Goal: Task Accomplishment & Management: Use online tool/utility

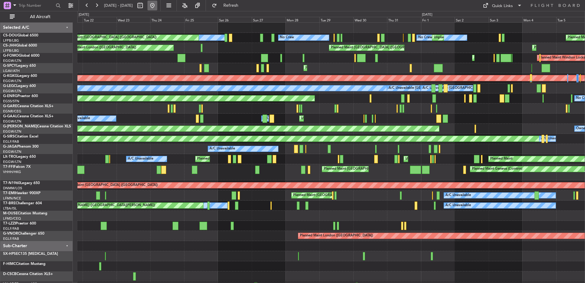
click at [157, 5] on button at bounding box center [153, 6] width 10 height 10
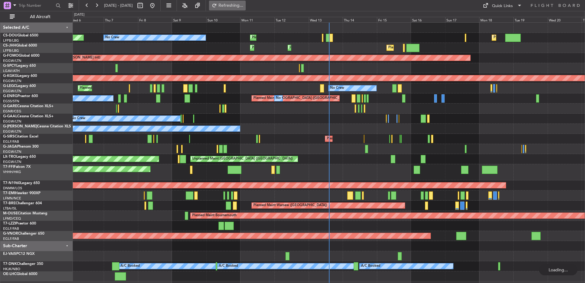
click at [244, 6] on span "Refreshing..." at bounding box center [231, 5] width 26 height 4
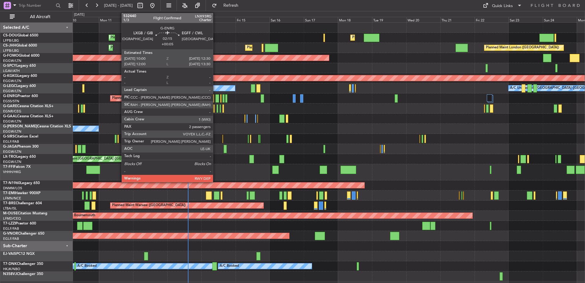
click at [216, 99] on div at bounding box center [218, 98] width 4 height 8
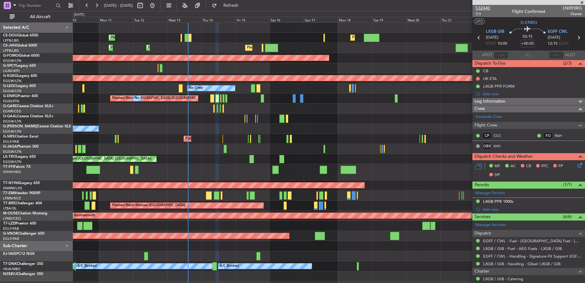
click at [489, 6] on span "532440" at bounding box center [483, 8] width 15 height 6
click at [234, 9] on button "Refresh" at bounding box center [227, 6] width 37 height 10
click at [582, 1] on span at bounding box center [582, 3] width 6 height 6
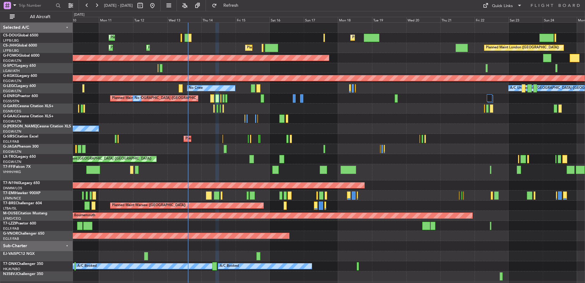
type input "0"
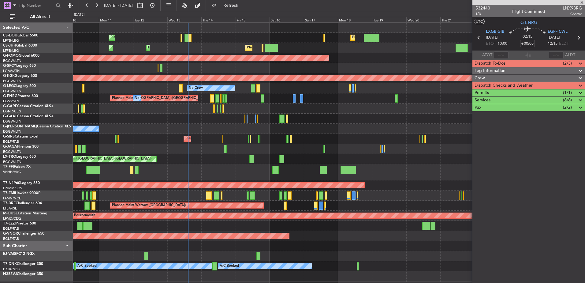
click at [527, 5] on nimbus-menu "Quick Links" at bounding box center [502, 6] width 51 height 10
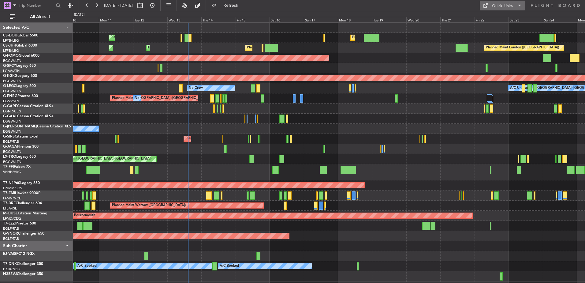
click at [509, 3] on div "Quick Links" at bounding box center [502, 6] width 21 height 6
click at [494, 13] on button "Trip Builder" at bounding box center [503, 20] width 46 height 15
click at [99, 7] on button at bounding box center [97, 6] width 10 height 10
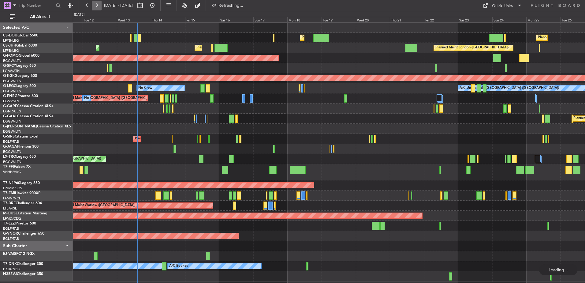
click at [99, 7] on button at bounding box center [97, 6] width 10 height 10
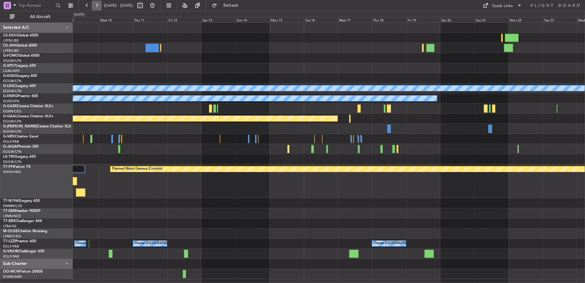
click at [99, 7] on button at bounding box center [97, 6] width 10 height 10
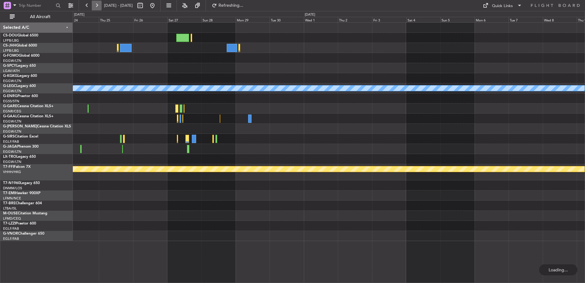
click at [99, 7] on button at bounding box center [97, 6] width 10 height 10
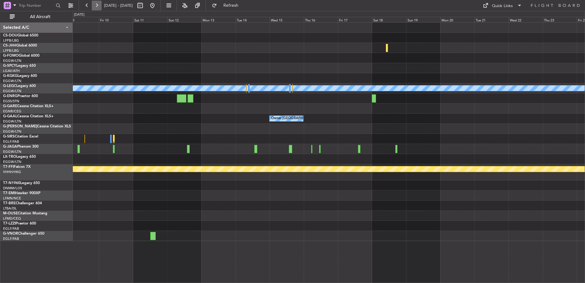
click at [99, 7] on button at bounding box center [97, 6] width 10 height 10
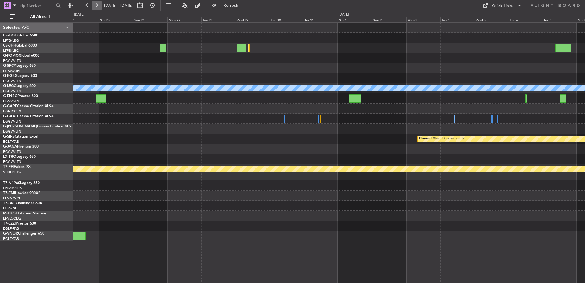
click at [99, 7] on button at bounding box center [97, 6] width 10 height 10
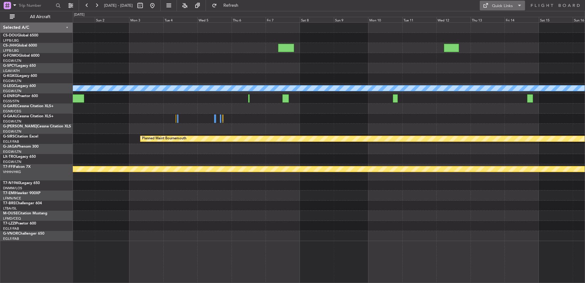
click at [491, 6] on button "Quick Links" at bounding box center [502, 6] width 45 height 10
click at [490, 19] on button "Trip Builder" at bounding box center [503, 20] width 46 height 15
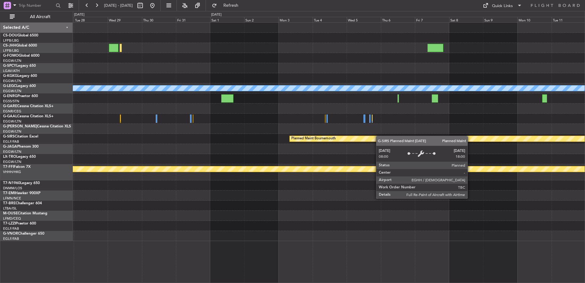
click at [403, 140] on div "A/C Unavailable [GEOGRAPHIC_DATA] ([GEOGRAPHIC_DATA]) Planned Maint [GEOGRAPHIC…" at bounding box center [329, 132] width 512 height 218
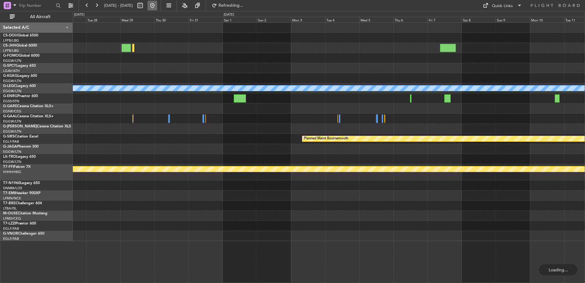
click at [157, 5] on button at bounding box center [153, 6] width 10 height 10
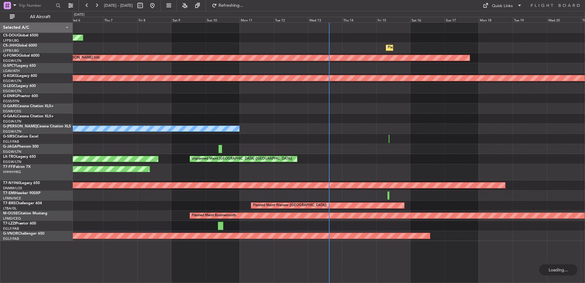
click at [331, 100] on div "Planned Maint Planned Maint [GEOGRAPHIC_DATA] ([GEOGRAPHIC_DATA]) Planned Maint…" at bounding box center [329, 132] width 512 height 218
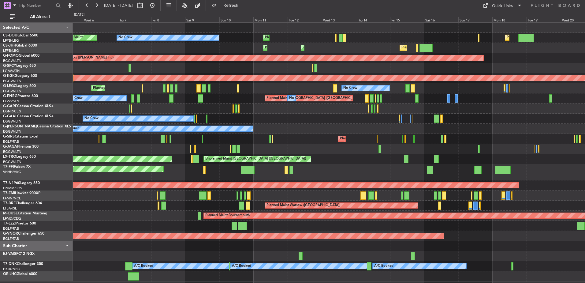
click at [282, 148] on div "Planned Maint [GEOGRAPHIC_DATA] ([GEOGRAPHIC_DATA]) No Crew Planned Maint [GEOG…" at bounding box center [329, 152] width 512 height 259
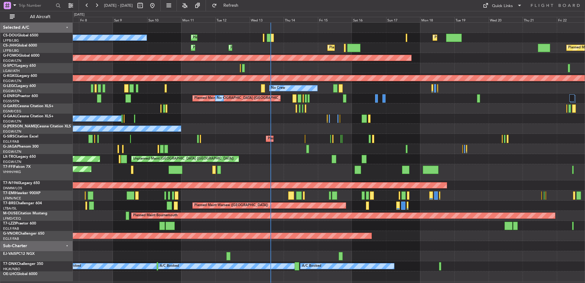
click at [363, 100] on div "Planned Maint [GEOGRAPHIC_DATA] ([GEOGRAPHIC_DATA]) No Crew Planned Maint [GEOG…" at bounding box center [329, 152] width 512 height 259
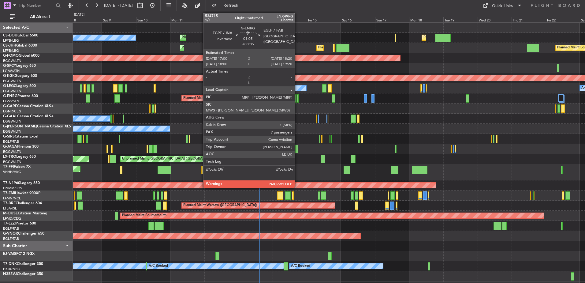
click at [298, 99] on div at bounding box center [298, 98] width 2 height 8
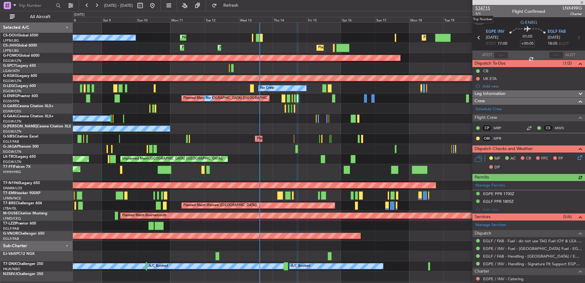
click at [486, 7] on span "534715" at bounding box center [483, 8] width 15 height 6
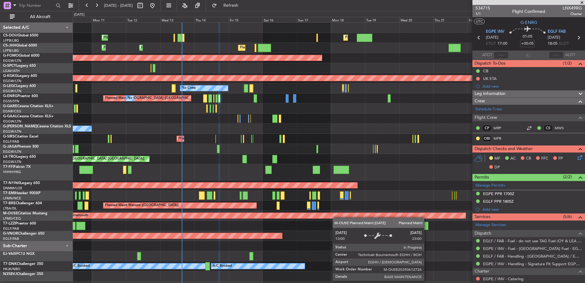
click at [324, 215] on div "Planned Maint [GEOGRAPHIC_DATA] ([GEOGRAPHIC_DATA]) Planned Maint [GEOGRAPHIC_D…" at bounding box center [329, 152] width 512 height 259
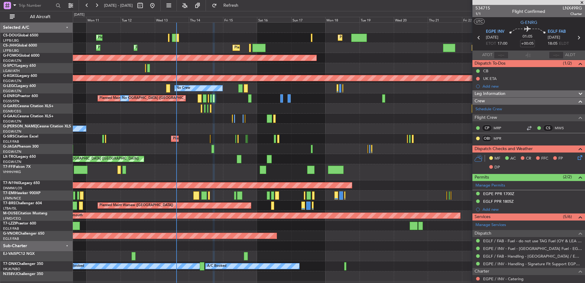
click at [286, 223] on div at bounding box center [329, 226] width 512 height 10
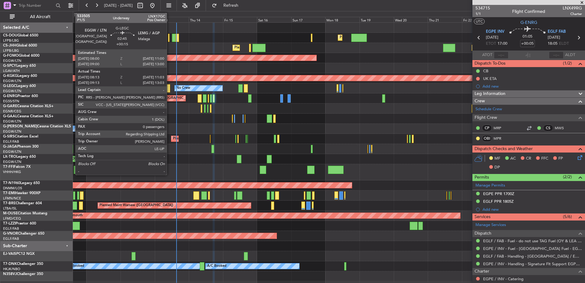
click at [170, 91] on div at bounding box center [168, 88] width 4 height 8
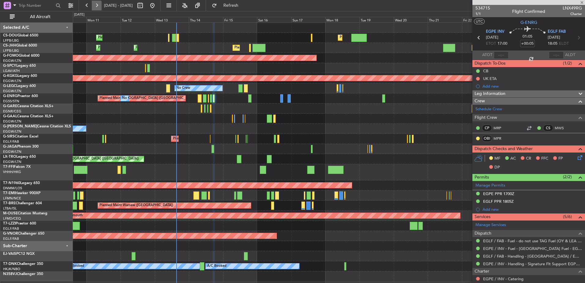
click at [95, 2] on button at bounding box center [97, 6] width 10 height 10
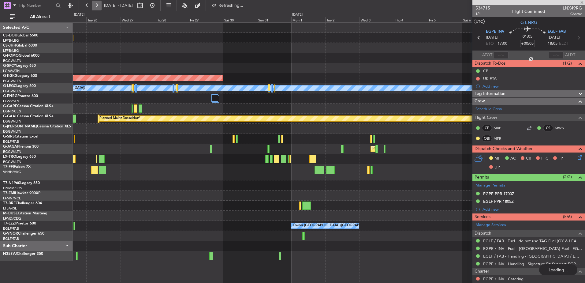
type input "+00:15"
type input "08:13"
type input "10:48"
type input "0"
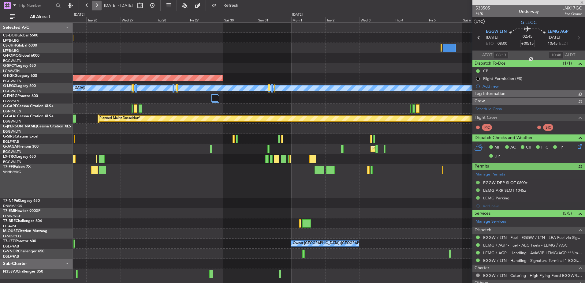
click at [95, 2] on button at bounding box center [97, 6] width 10 height 10
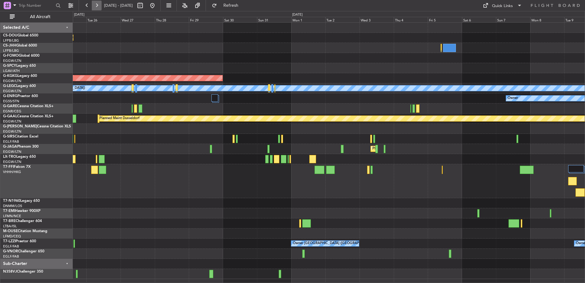
click at [95, 2] on button at bounding box center [97, 6] width 10 height 10
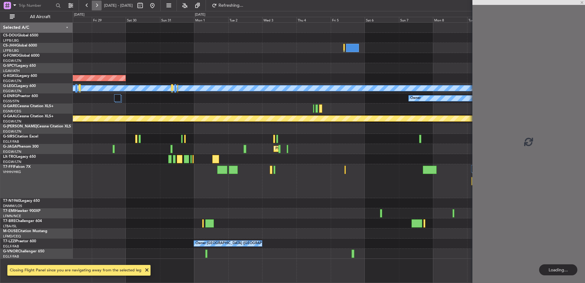
click at [95, 2] on button at bounding box center [97, 6] width 10 height 10
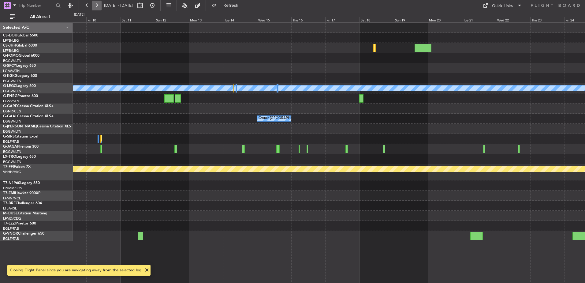
click at [95, 2] on button at bounding box center [97, 6] width 10 height 10
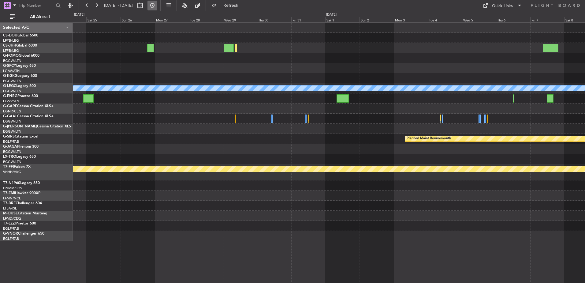
click at [157, 8] on button at bounding box center [153, 6] width 10 height 10
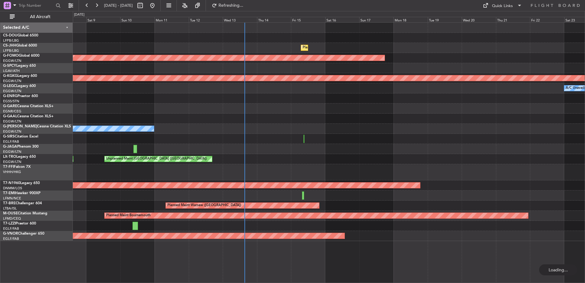
click at [352, 109] on div at bounding box center [329, 108] width 512 height 10
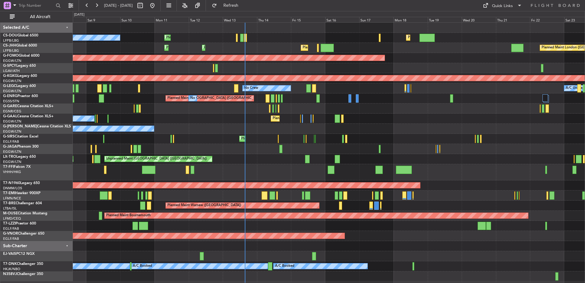
drag, startPoint x: 553, startPoint y: 8, endPoint x: 528, endPoint y: 0, distance: 26.5
click at [549, 7] on icon at bounding box center [556, 6] width 50 height 6
click at [277, 138] on div "Planned Maint [GEOGRAPHIC_DATA] ([GEOGRAPHIC_DATA]) A/C Unavailable" at bounding box center [329, 139] width 512 height 10
click at [278, 138] on div "Planned Maint [GEOGRAPHIC_DATA] ([GEOGRAPHIC_DATA]) A/C Unavailable" at bounding box center [329, 139] width 512 height 10
click at [280, 139] on div "Planned Maint [GEOGRAPHIC_DATA] ([GEOGRAPHIC_DATA]) A/C Unavailable" at bounding box center [329, 139] width 512 height 10
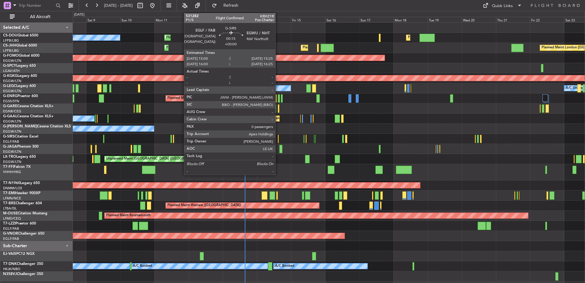
click at [278, 139] on div at bounding box center [278, 139] width 1 height 8
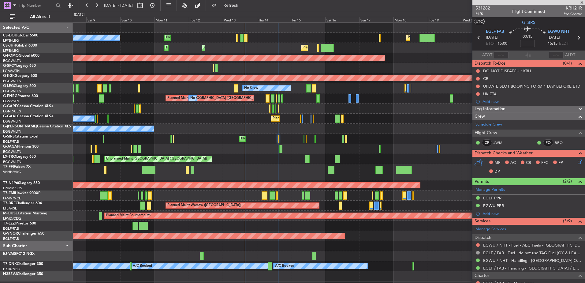
click at [484, 3] on div at bounding box center [529, 2] width 113 height 5
click at [482, 7] on span "531282" at bounding box center [483, 8] width 15 height 6
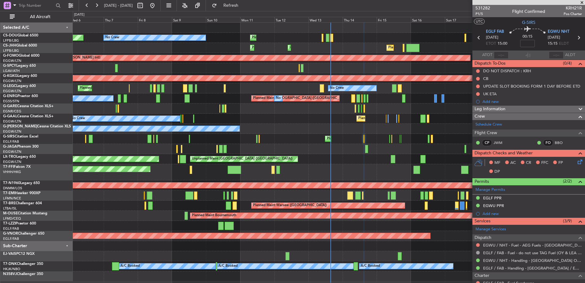
click at [385, 167] on div "Planned Maint Geneva (Cointrin)" at bounding box center [329, 172] width 512 height 16
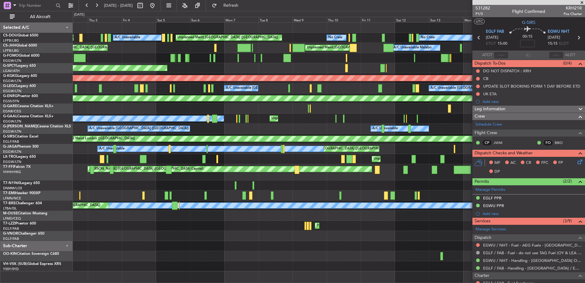
click at [322, 85] on div at bounding box center [320, 88] width 4 height 8
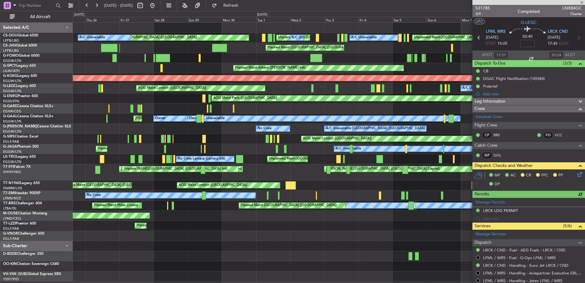
click at [332, 85] on div "A/C Unavailable [GEOGRAPHIC_DATA] ([GEOGRAPHIC_DATA]) AOG Maint [GEOGRAPHIC_DAT…" at bounding box center [329, 88] width 512 height 10
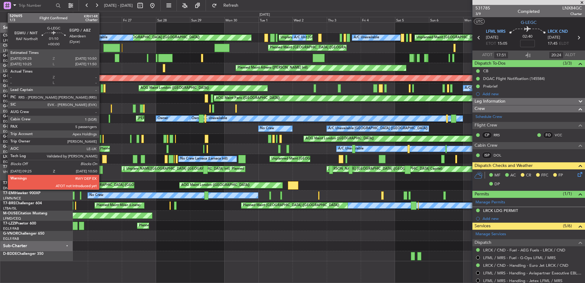
click at [102, 91] on div at bounding box center [102, 88] width 2 height 8
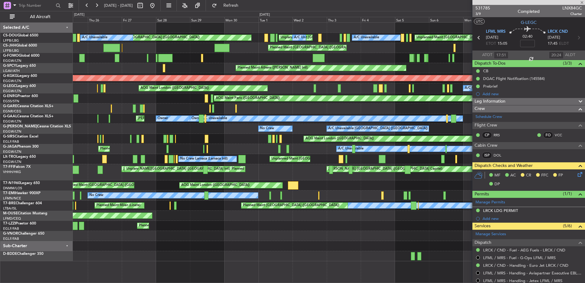
type input "19:51"
type input "23:24"
type input "17:51"
type input "20:24"
type input "5"
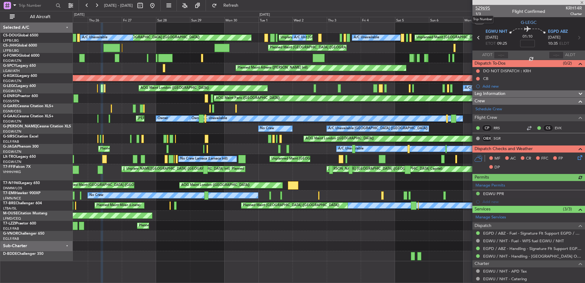
click at [487, 10] on span "529695" at bounding box center [483, 8] width 15 height 6
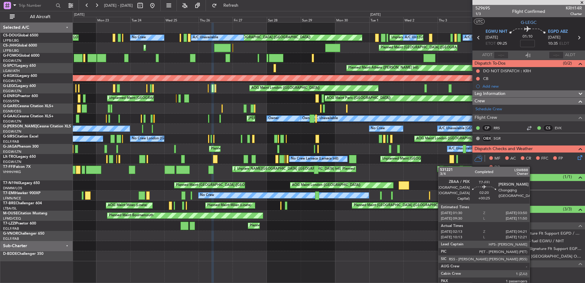
click at [442, 167] on div "Unplanned Maint [GEOGRAPHIC_DATA] ([GEOGRAPHIC_DATA]) Unplanned Maint [GEOGRAPH…" at bounding box center [329, 142] width 512 height 239
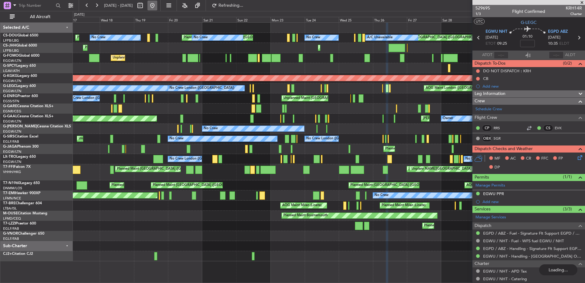
click at [157, 4] on button at bounding box center [153, 6] width 10 height 10
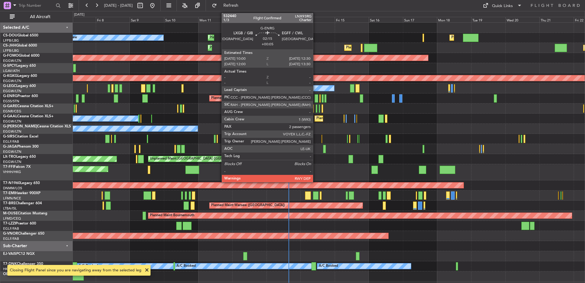
click at [316, 100] on div at bounding box center [317, 98] width 4 height 8
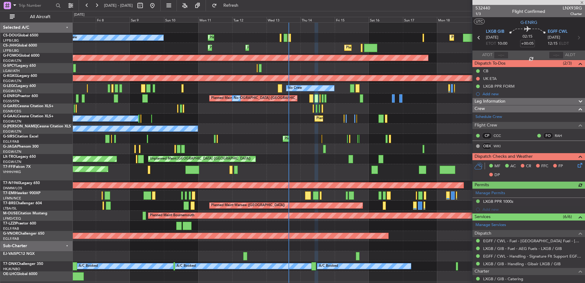
scroll to position [90, 0]
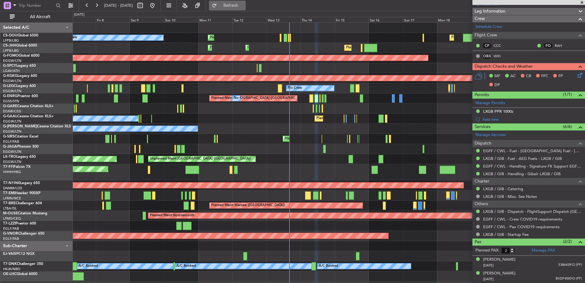
click at [232, 2] on button "Refresh" at bounding box center [227, 6] width 37 height 10
click at [246, 9] on button "Refresh" at bounding box center [227, 6] width 37 height 10
click at [322, 139] on div at bounding box center [322, 139] width 1 height 8
type input "0"
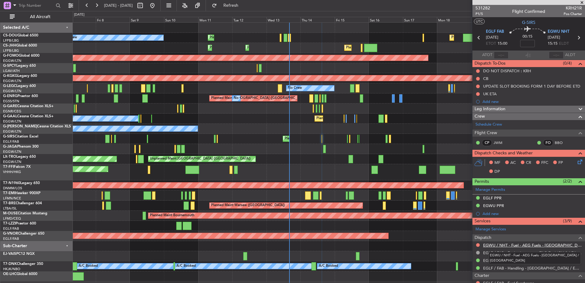
click at [493, 245] on link "EGWU / NHT - Fuel - AEG Fuels - [GEOGRAPHIC_DATA] / [GEOGRAPHIC_DATA]" at bounding box center [533, 245] width 99 height 5
click at [489, 6] on span "531282" at bounding box center [483, 8] width 15 height 6
click at [481, 13] on span "P1/5" at bounding box center [483, 13] width 15 height 5
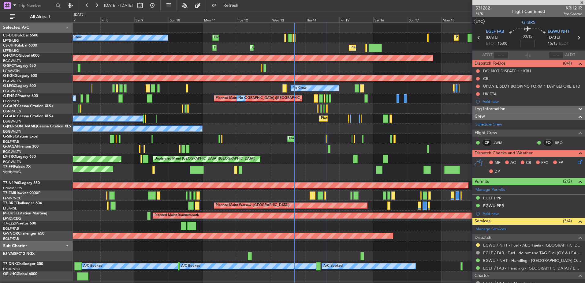
click at [342, 157] on div "Unplanned Maint [GEOGRAPHIC_DATA] ([GEOGRAPHIC_DATA]) Planned Maint" at bounding box center [329, 159] width 512 height 10
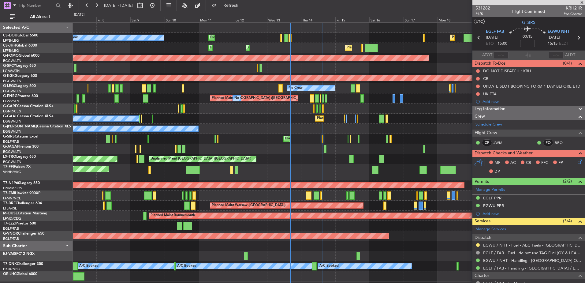
click at [201, 113] on div at bounding box center [329, 108] width 512 height 10
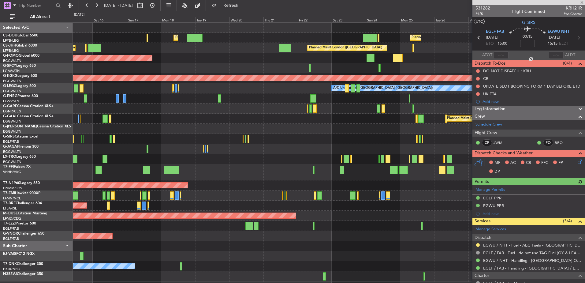
click at [227, 129] on div at bounding box center [329, 129] width 512 height 10
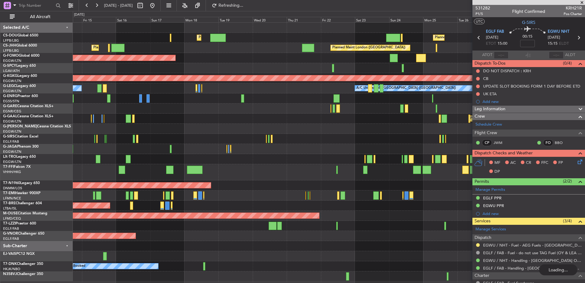
click at [440, 165] on div "Planned Maint [GEOGRAPHIC_DATA] ([GEOGRAPHIC_DATA]) Planned Maint [GEOGRAPHIC_D…" at bounding box center [329, 152] width 512 height 259
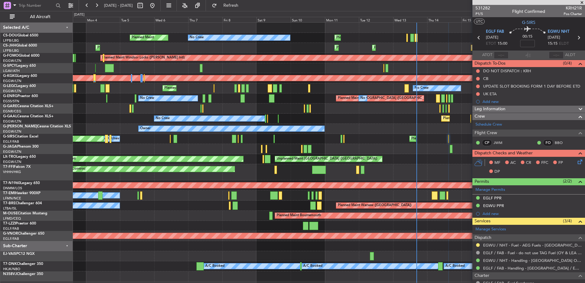
click at [397, 130] on div "Planned Maint [GEOGRAPHIC_DATA] ([GEOGRAPHIC_DATA]) Planned Maint [GEOGRAPHIC_D…" at bounding box center [329, 152] width 512 height 259
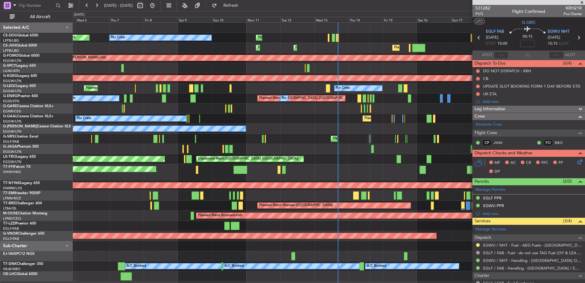
click at [292, 111] on div at bounding box center [329, 108] width 512 height 10
click at [167, 89] on div "Planned Maint London (Luton) No Crew A/C Unavailable London (Luton) A/C Unavail…" at bounding box center [329, 88] width 512 height 10
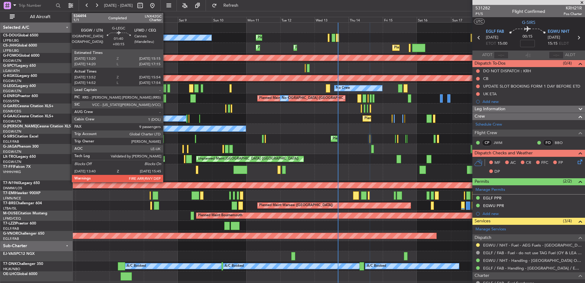
click at [165, 89] on div at bounding box center [164, 88] width 3 height 8
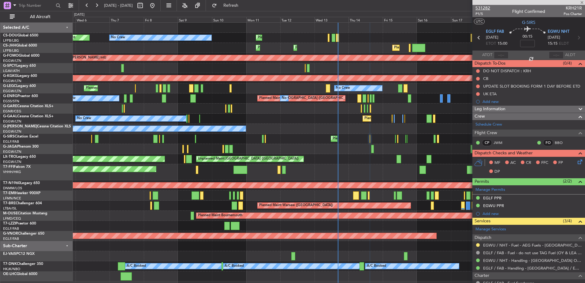
type input "+00:15"
type input "13:52"
type input "15:39"
type input "9"
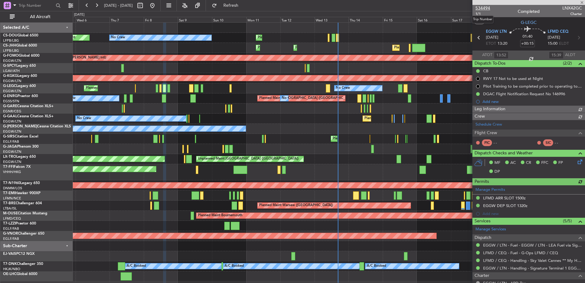
click at [486, 6] on span "534494" at bounding box center [483, 8] width 15 height 6
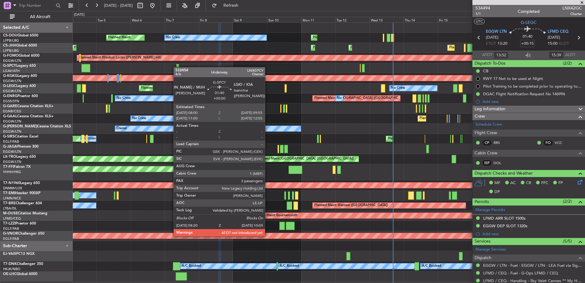
click at [177, 66] on div at bounding box center [177, 68] width 3 height 8
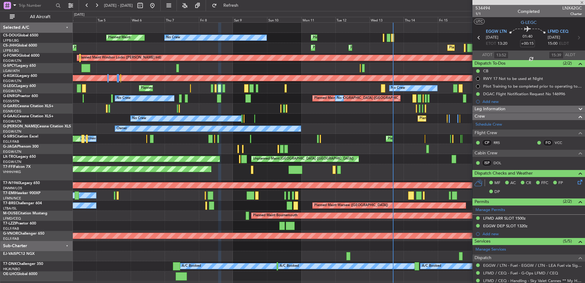
type input "3"
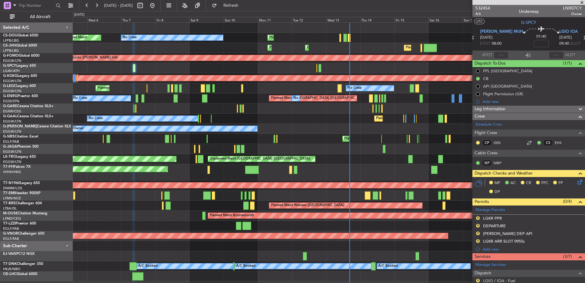
click at [237, 120] on div "Planned Maint Planned Maint London (Luton) No Crew Planned Maint Paris (Le Bour…" at bounding box center [329, 152] width 512 height 259
